Goal: Find specific page/section: Find specific page/section

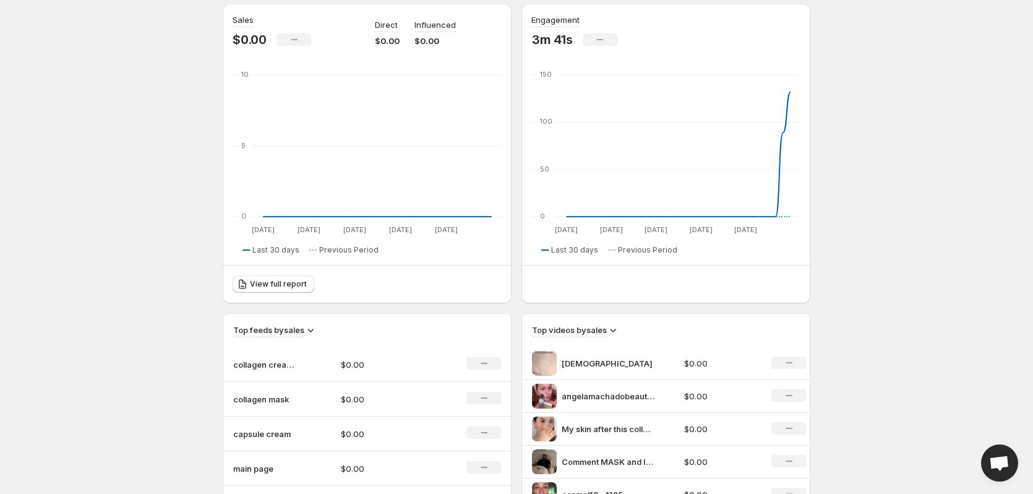
scroll to position [454, 0]
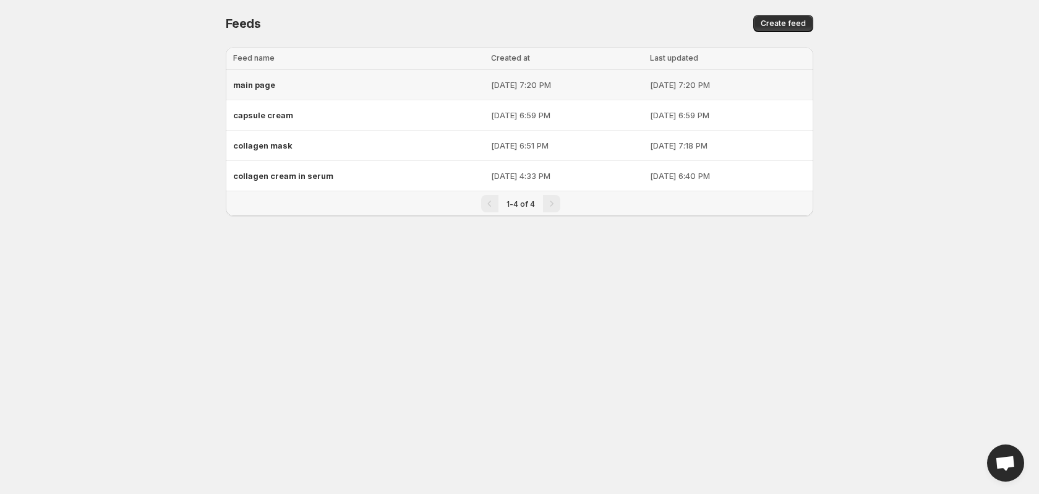
click at [242, 87] on span "main page" at bounding box center [254, 85] width 42 height 10
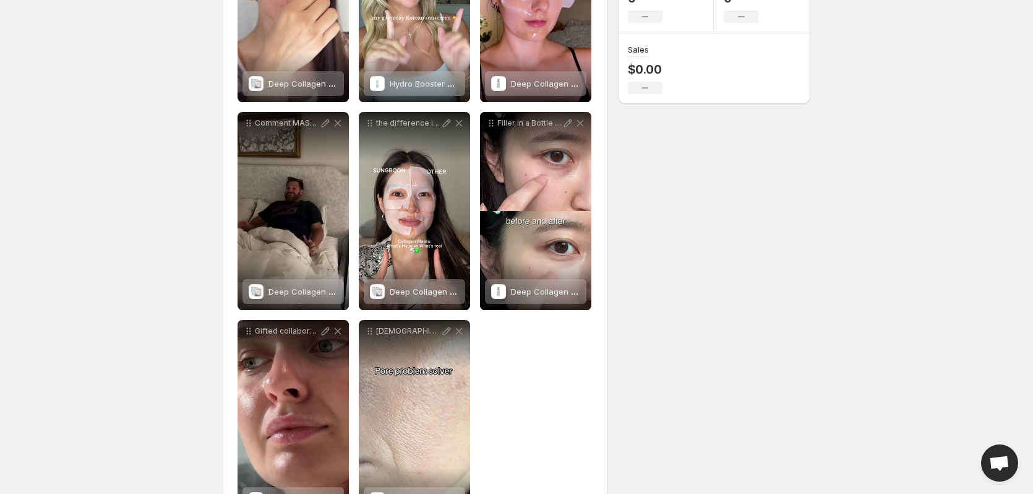
scroll to position [341, 0]
